Goal: Information Seeking & Learning: Learn about a topic

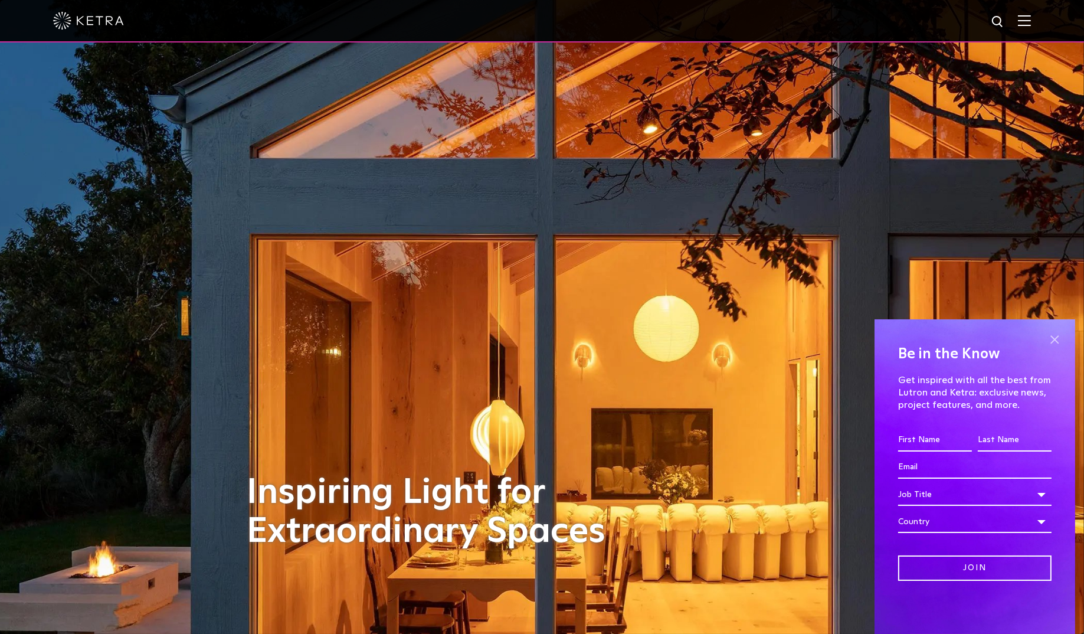
click at [1053, 339] on span at bounding box center [1054, 340] width 18 height 18
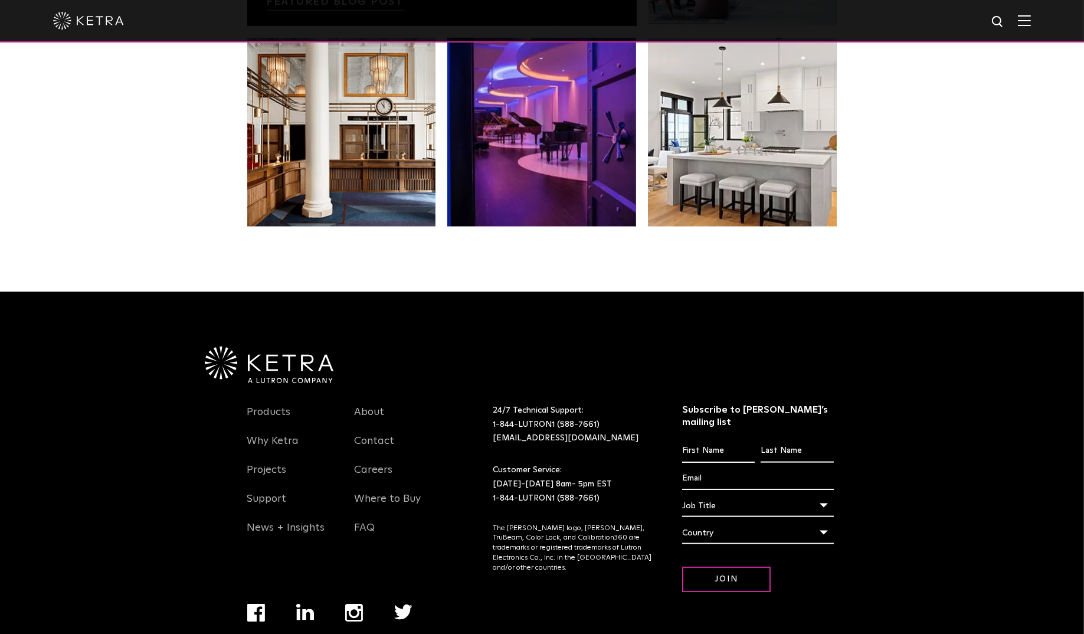
scroll to position [2480, 0]
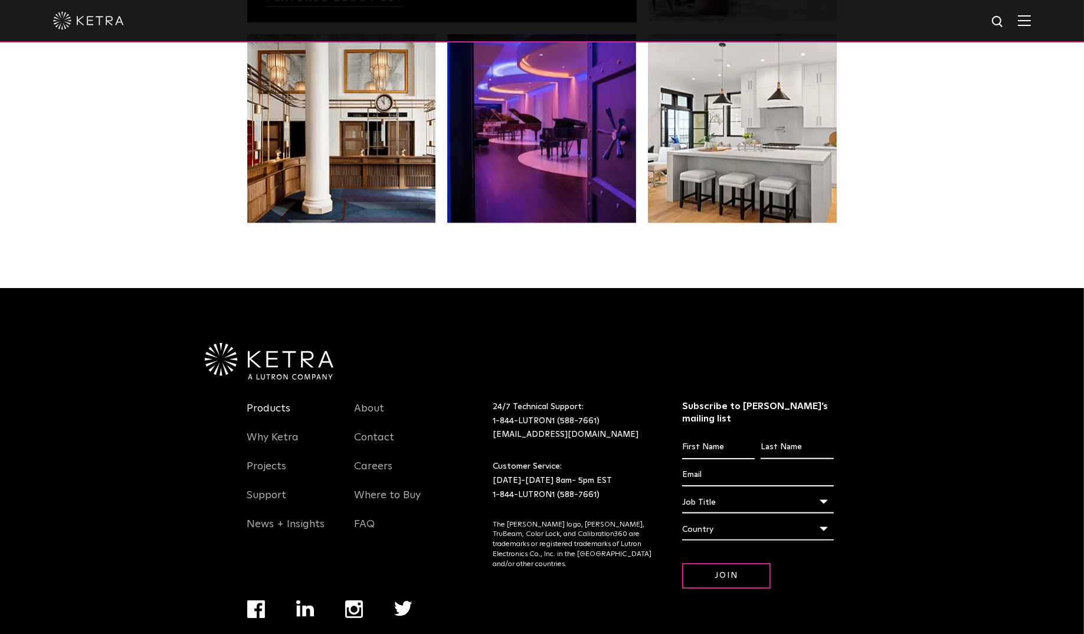
click at [273, 402] on link "Products" at bounding box center [269, 415] width 44 height 27
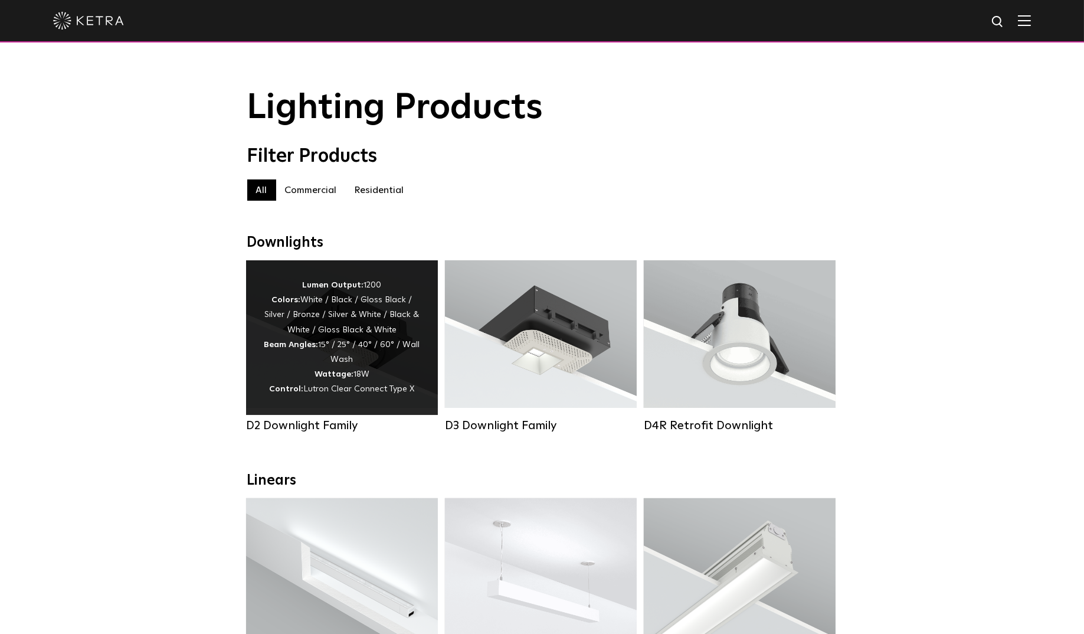
click at [358, 406] on div "Lumen Output: 1200 Colors: White / Black / Gloss Black / Silver / Bronze / Silv…" at bounding box center [342, 337] width 192 height 155
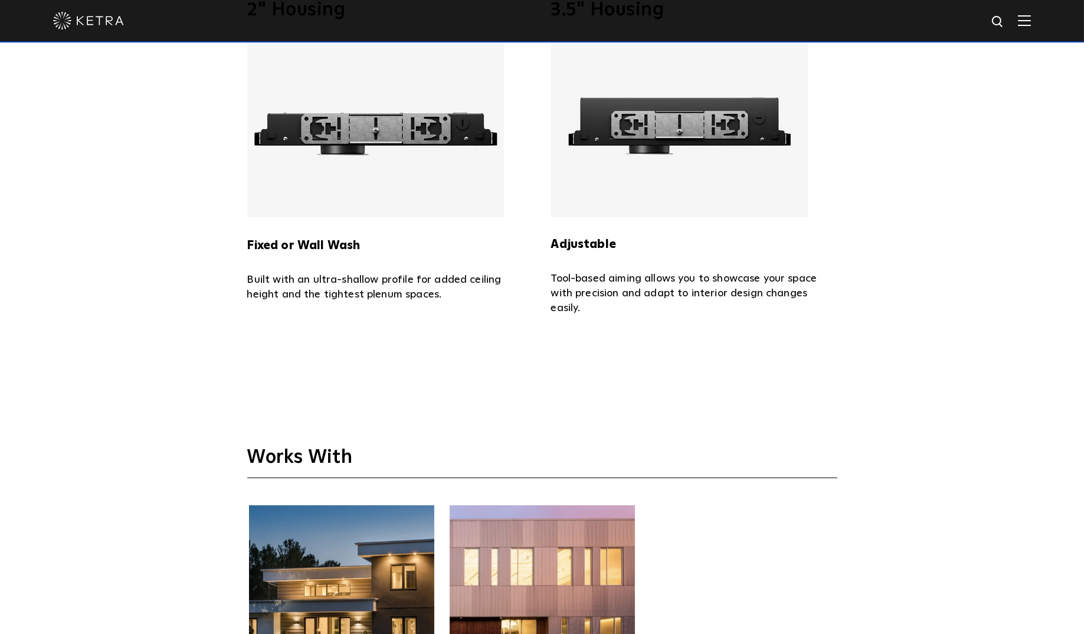
scroll to position [2655, 0]
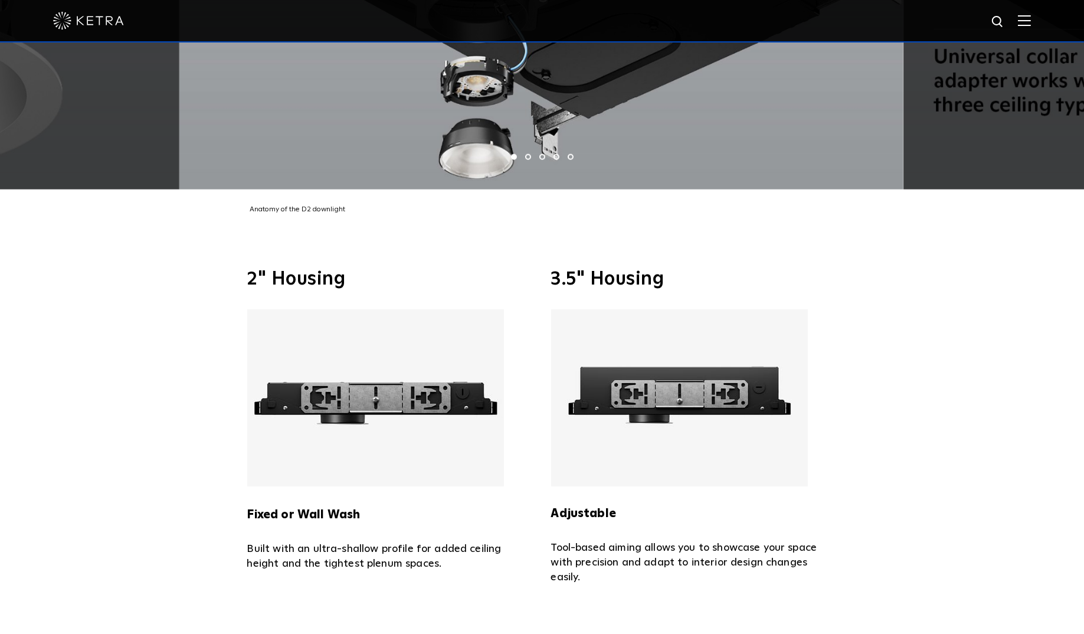
click at [631, 356] on img at bounding box center [679, 397] width 257 height 177
click at [614, 270] on h3 "3.5" Housing" at bounding box center [694, 279] width 286 height 19
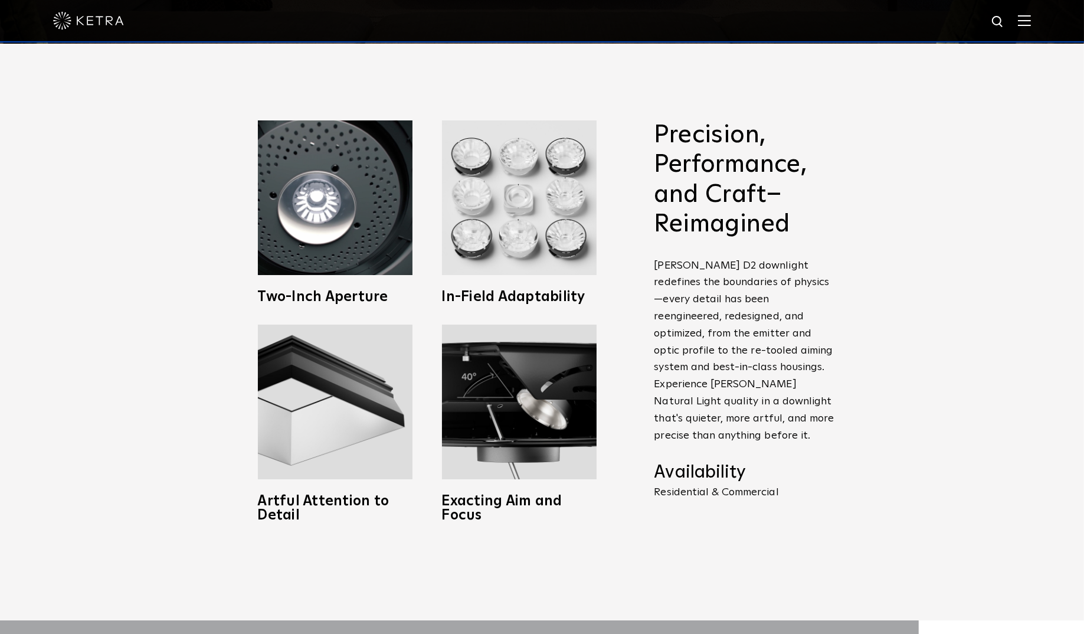
scroll to position [0, 0]
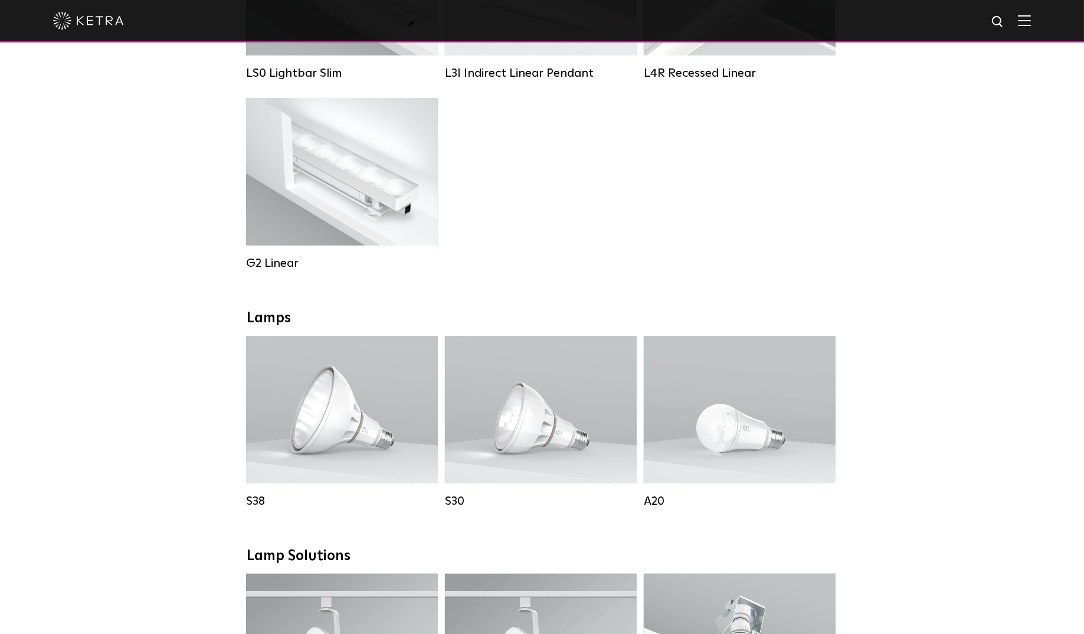
scroll to position [885, 0]
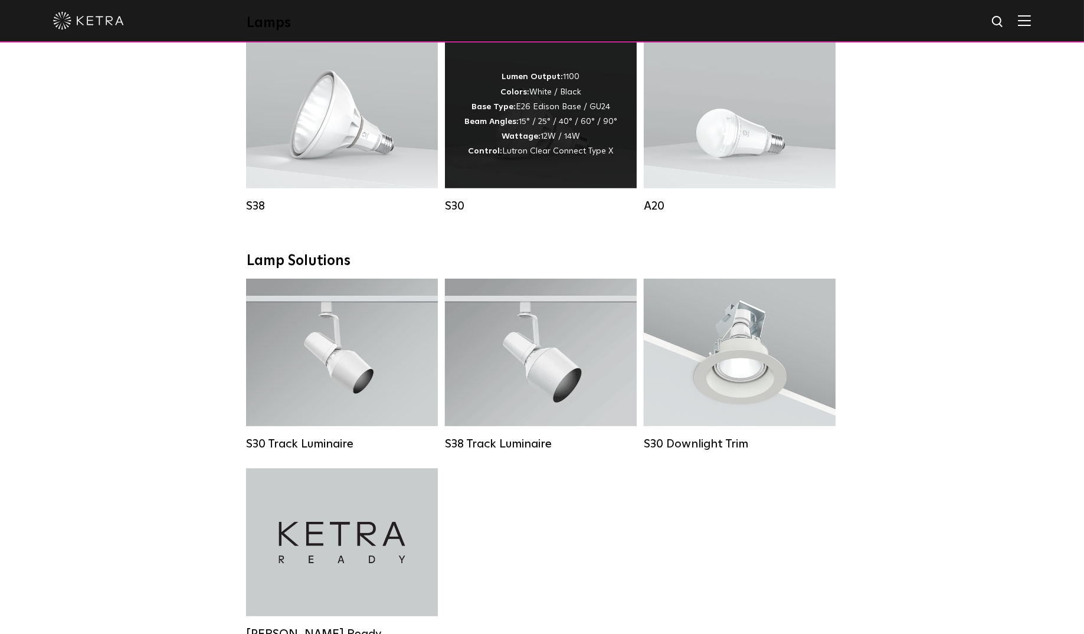
click at [546, 155] on span "Lutron Clear Connect Type X" at bounding box center [558, 151] width 111 height 8
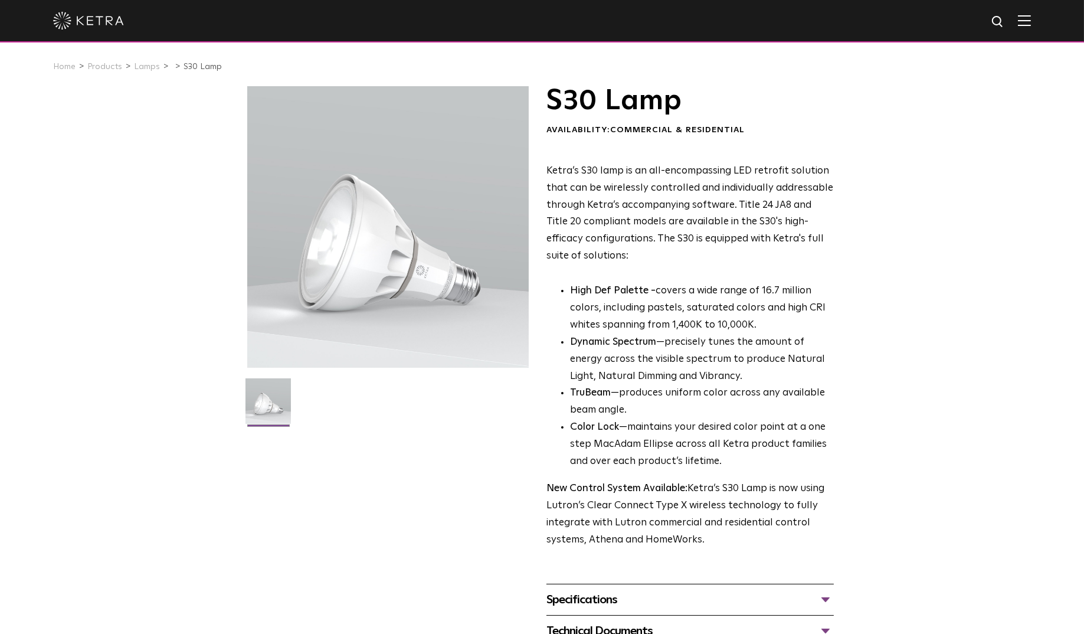
scroll to position [295, 0]
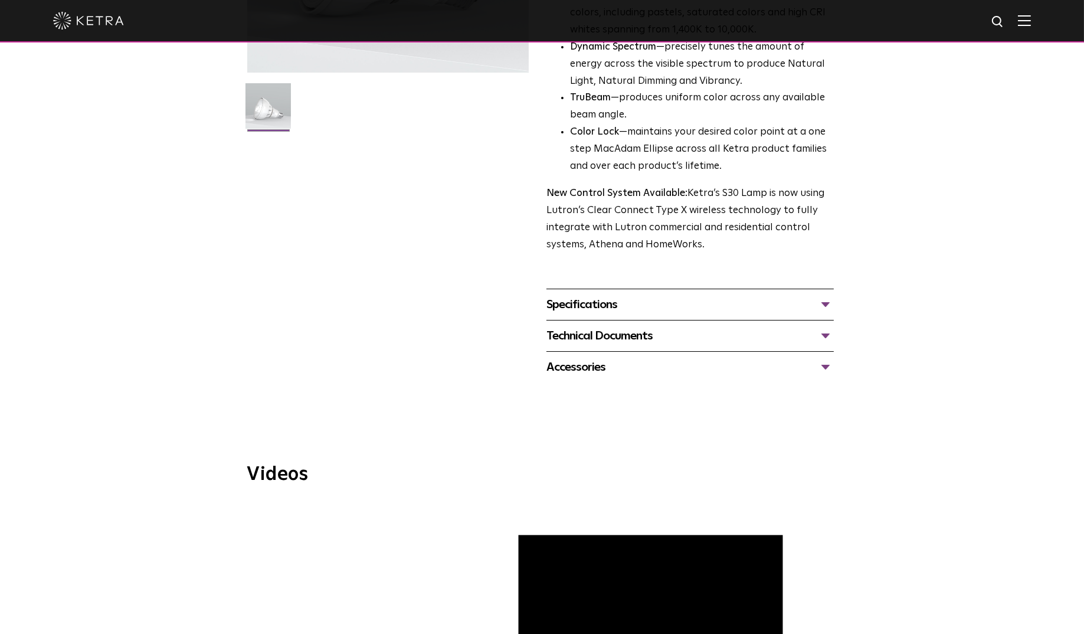
click at [826, 309] on div "Specifications" at bounding box center [689, 304] width 287 height 19
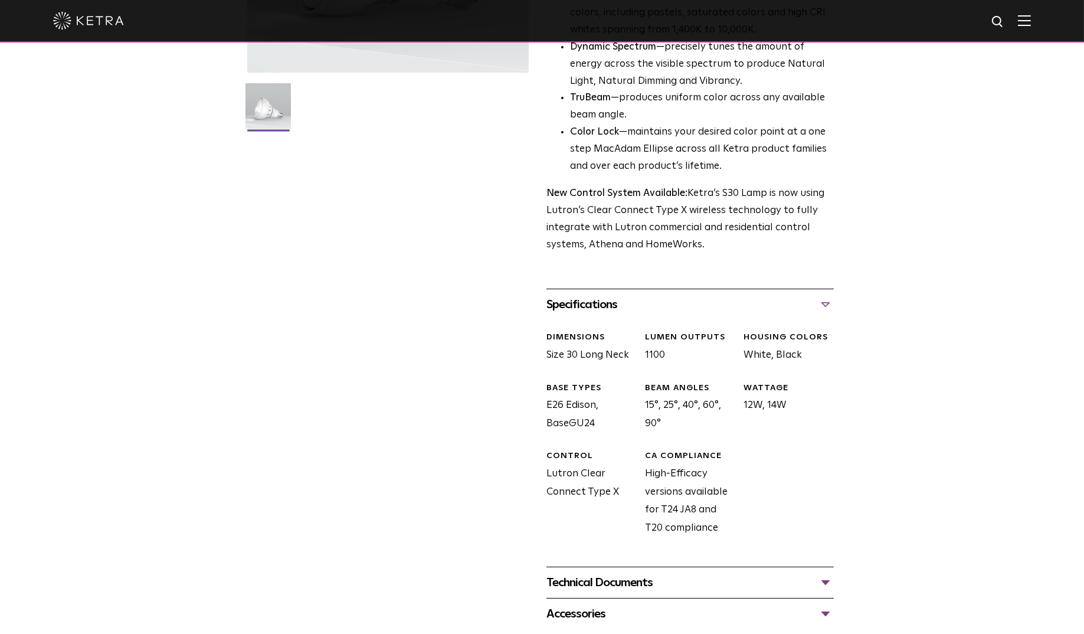
click at [825, 583] on div "Technical Documents" at bounding box center [689, 582] width 287 height 19
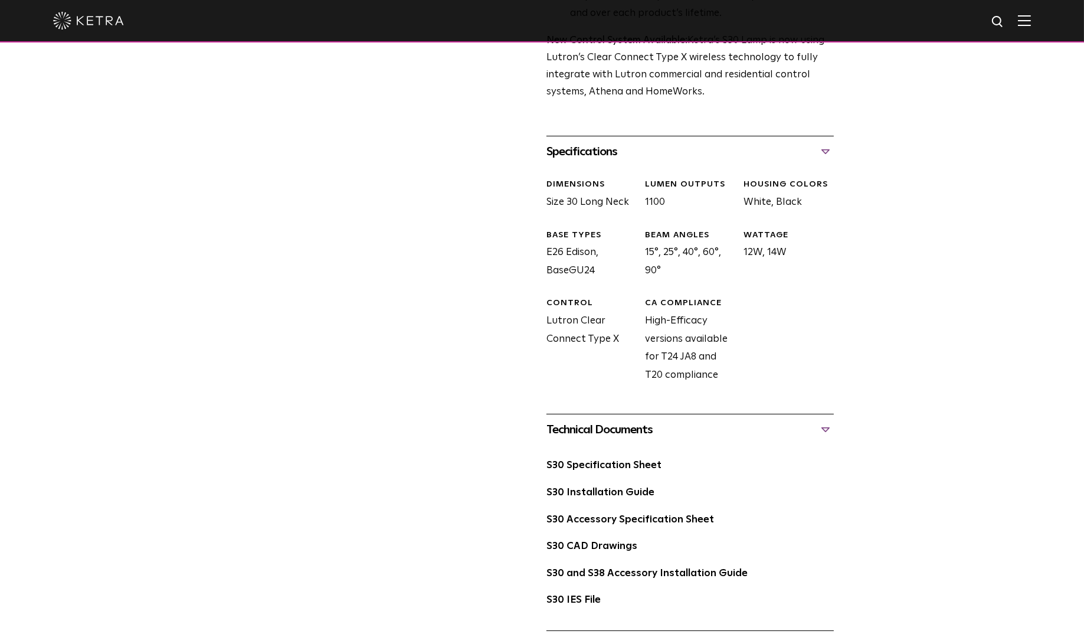
scroll to position [590, 0]
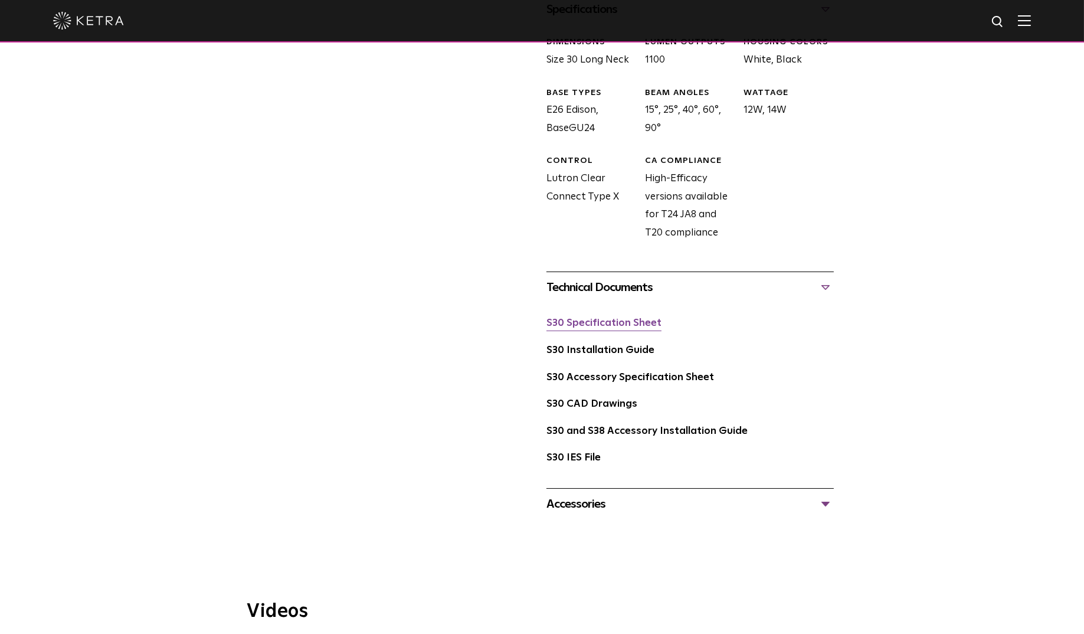
click at [619, 324] on link "S30 Specification Sheet" at bounding box center [603, 323] width 115 height 10
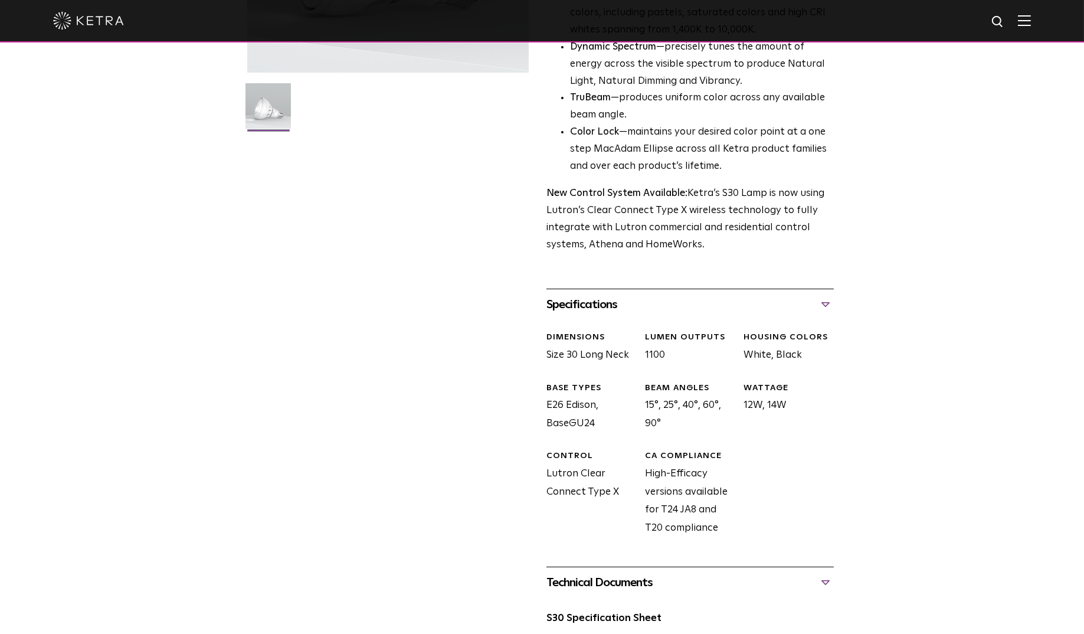
scroll to position [0, 0]
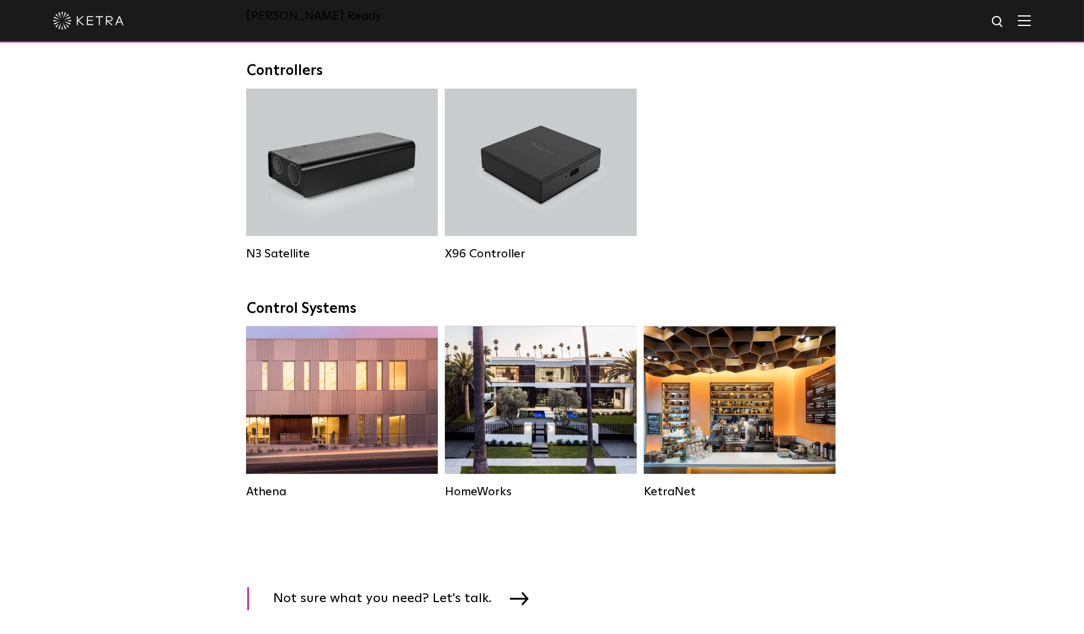
scroll to position [885, 0]
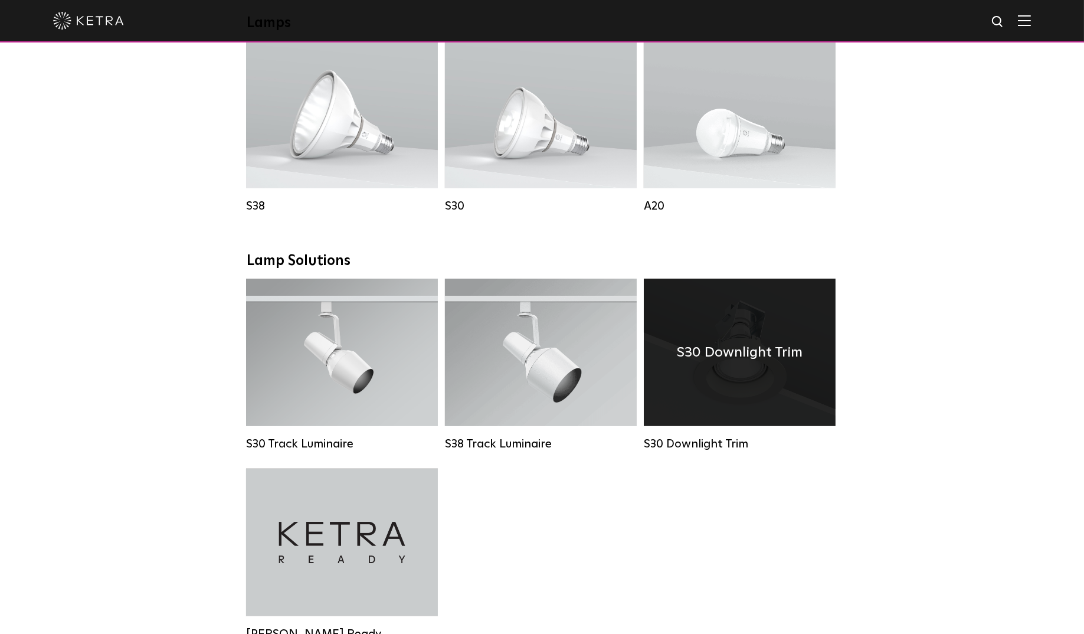
click at [736, 424] on div "S30 Downlight Trim" at bounding box center [740, 351] width 192 height 147
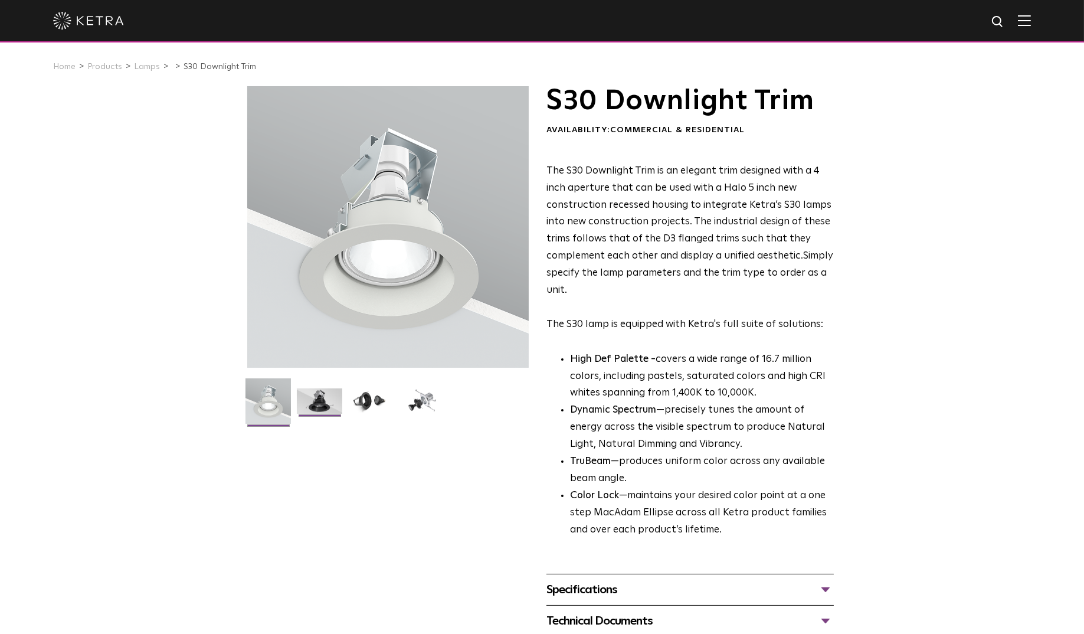
click at [317, 404] on img at bounding box center [319, 405] width 45 height 34
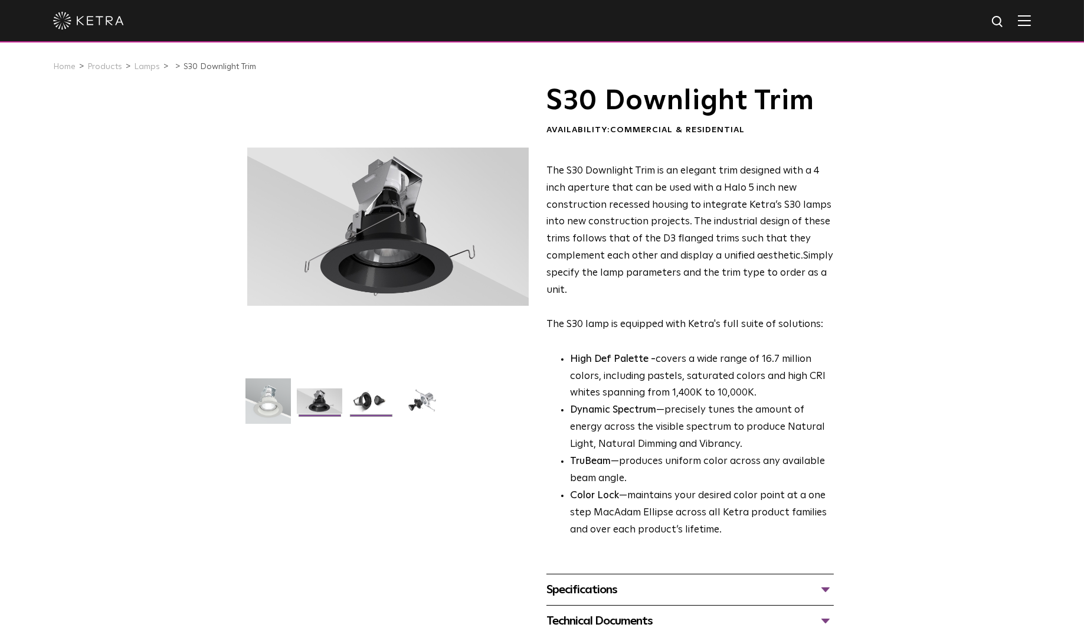
click at [360, 403] on img at bounding box center [370, 405] width 45 height 34
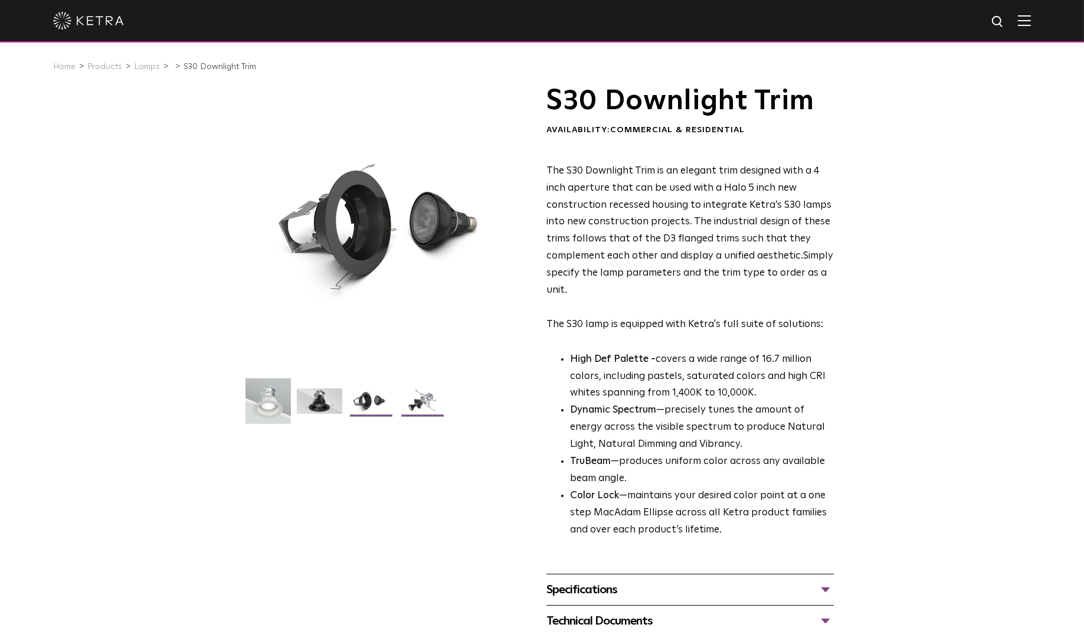
click at [406, 404] on img at bounding box center [421, 405] width 45 height 34
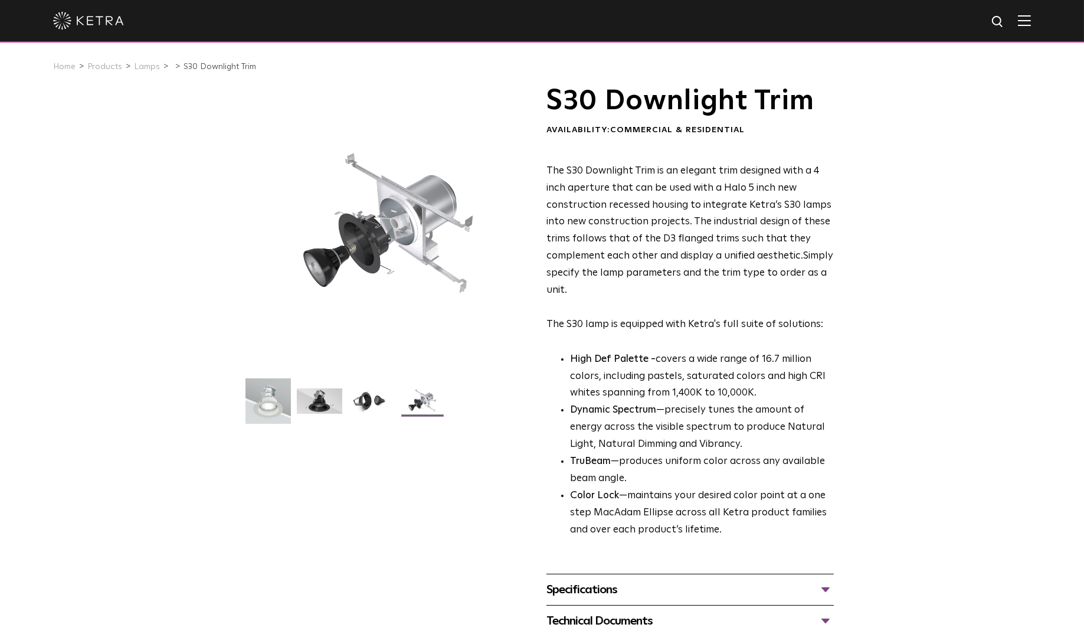
click at [421, 409] on img at bounding box center [421, 405] width 45 height 34
click at [824, 586] on div "Specifications" at bounding box center [689, 589] width 287 height 19
